Goal: Task Accomplishment & Management: Use online tool/utility

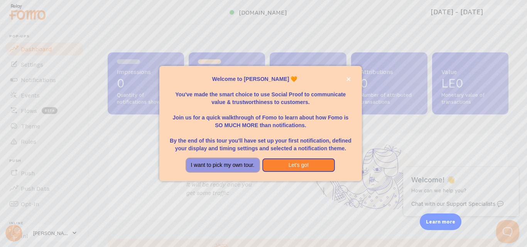
click at [252, 164] on button "I want to pick my own tour." at bounding box center [222, 166] width 73 height 14
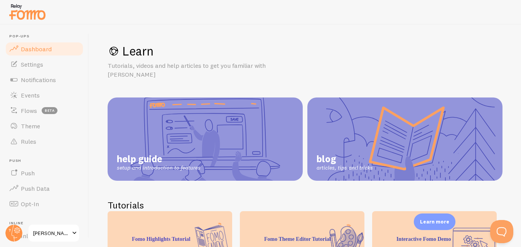
click at [42, 45] on span "Dashboard" at bounding box center [36, 49] width 31 height 8
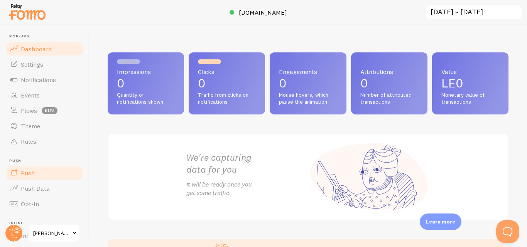
click at [49, 173] on link "Push" at bounding box center [44, 172] width 79 height 15
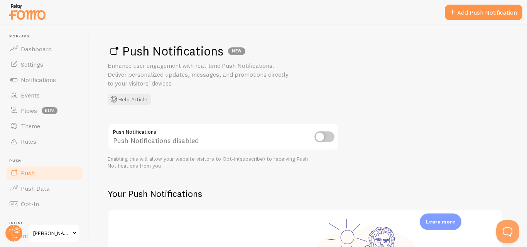
click at [325, 138] on input "checkbox" at bounding box center [324, 137] width 20 height 11
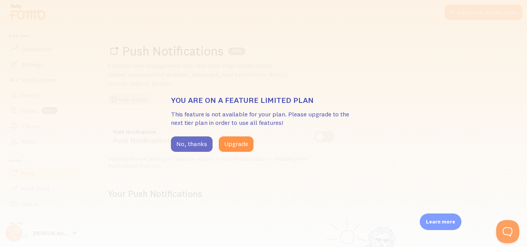
click at [200, 150] on button "No, thanks" at bounding box center [192, 144] width 42 height 15
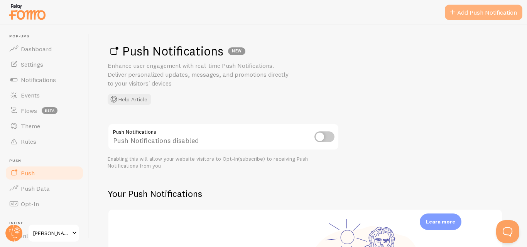
click at [500, 14] on link "Add Push Notification" at bounding box center [484, 12] width 78 height 15
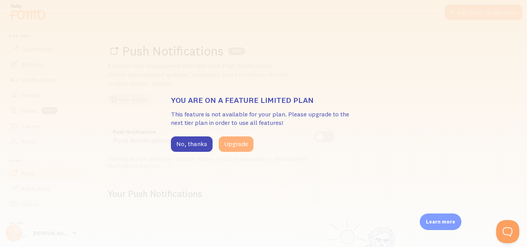
click at [235, 147] on button "Upgrade" at bounding box center [236, 144] width 35 height 15
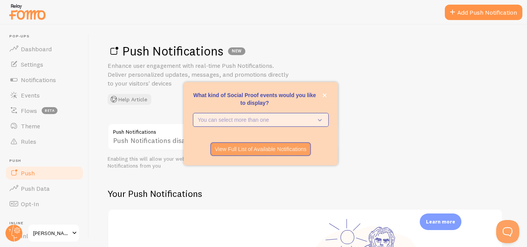
click at [282, 118] on p "You can select more than one" at bounding box center [255, 120] width 115 height 8
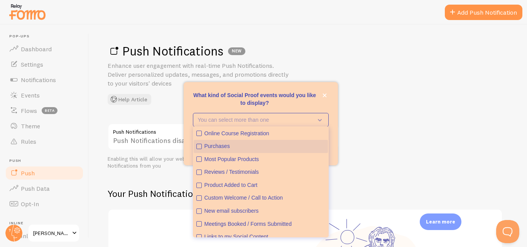
click at [200, 146] on icon "Purchases" at bounding box center [199, 146] width 5 height 5
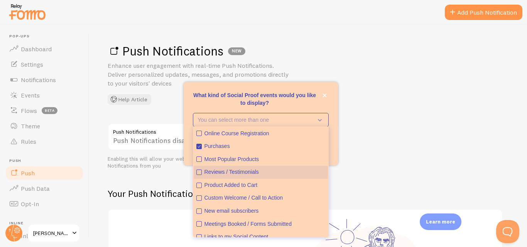
click at [201, 171] on icon "Reviews / Testimonials" at bounding box center [199, 172] width 5 height 5
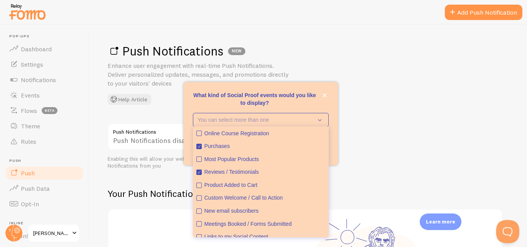
scroll to position [20, 0]
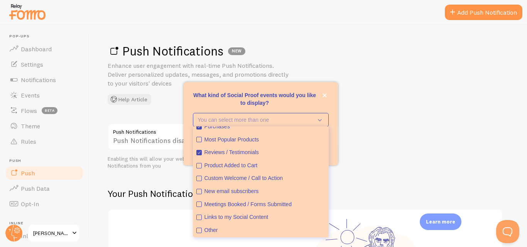
click at [217, 101] on p "What kind of Social Proof events would you like to display?" at bounding box center [261, 98] width 136 height 15
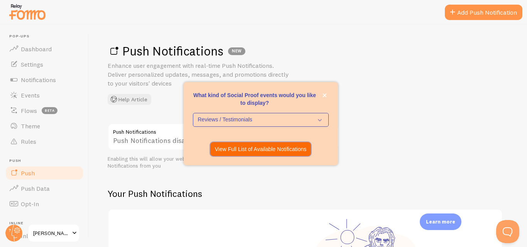
click at [253, 145] on button "View Full List of Available Notifications" at bounding box center [260, 149] width 101 height 14
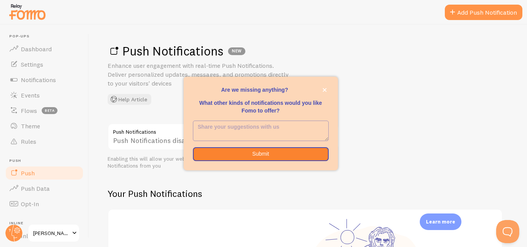
click at [251, 128] on textarea "<p>Are we missing anything? </p><p></p><p>What other kinds of notifications wou…" at bounding box center [260, 131] width 135 height 20
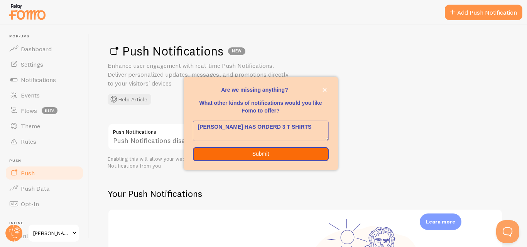
type textarea "[PERSON_NAME] HAS ORDERD 3 T SHIRTS"
click at [263, 152] on button "Submit" at bounding box center [261, 154] width 136 height 14
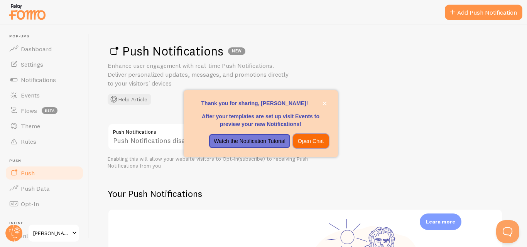
click at [311, 144] on p "Open Chat" at bounding box center [311, 141] width 26 height 8
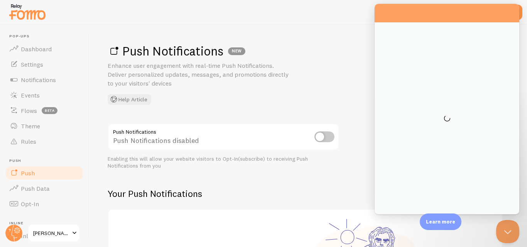
scroll to position [0, 0]
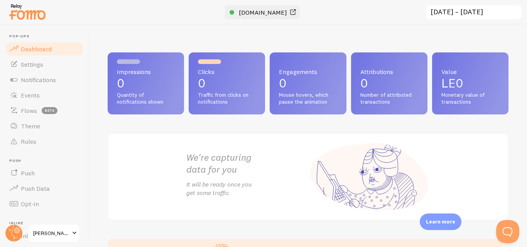
click at [278, 12] on span "[DOMAIN_NAME]" at bounding box center [263, 12] width 48 height 8
